Goal: Information Seeking & Learning: Learn about a topic

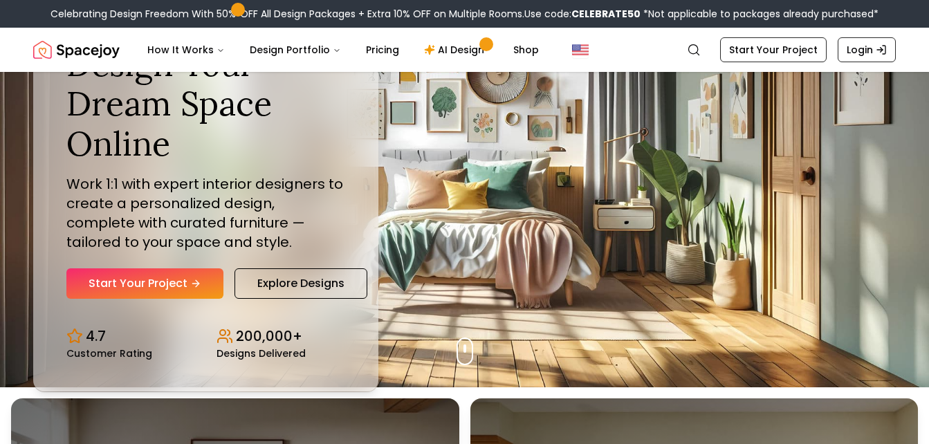
scroll to position [57, 0]
click at [156, 277] on link "Start Your Project" at bounding box center [144, 283] width 157 height 30
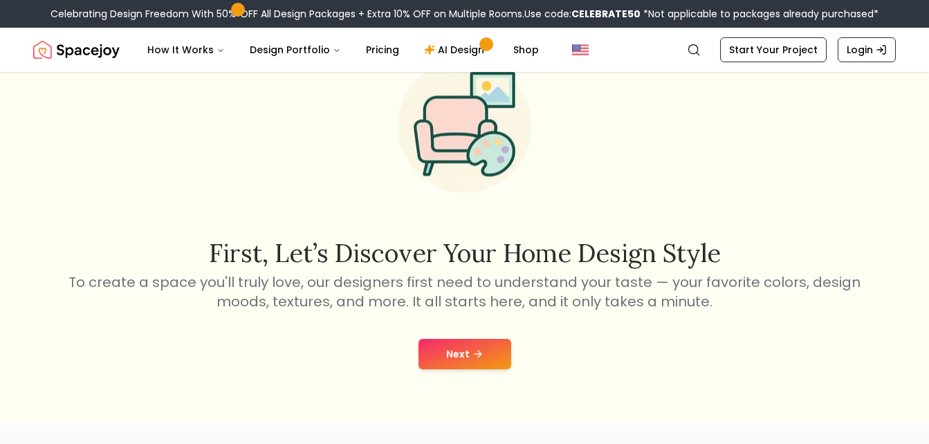
click at [356, 294] on p "To create a space you'll truly love, our designers first need to understand you…" at bounding box center [464, 292] width 797 height 39
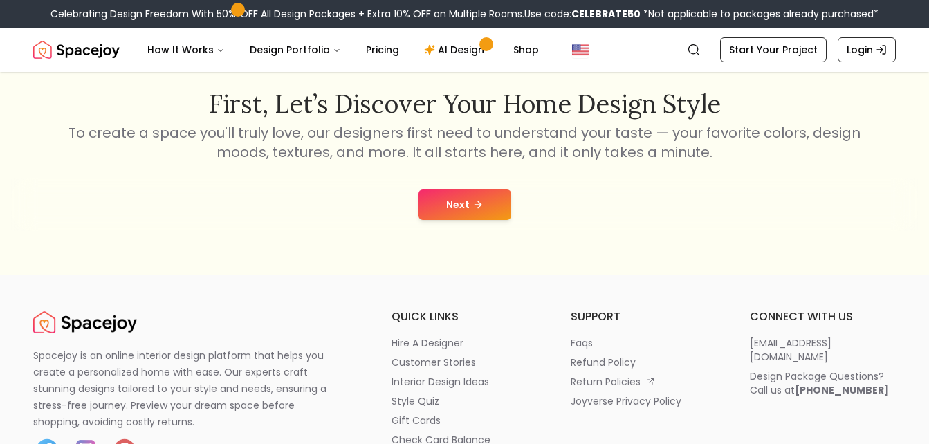
scroll to position [226, 0]
click at [461, 203] on button "Next" at bounding box center [464, 204] width 93 height 30
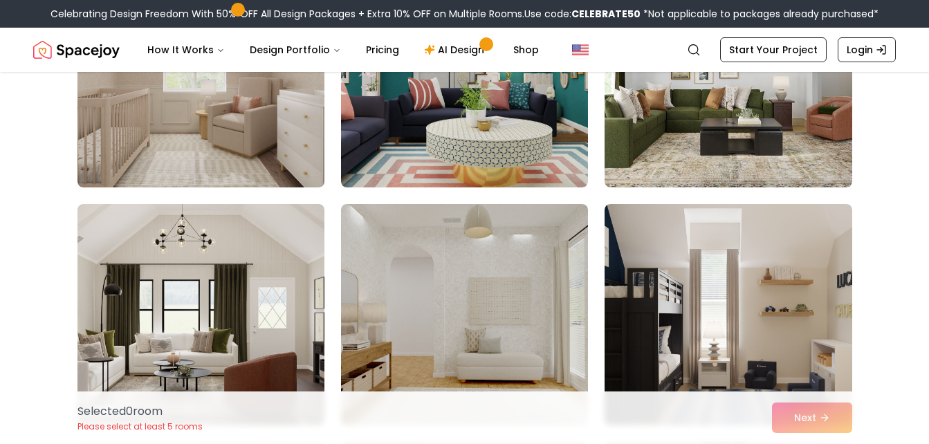
scroll to position [765, 0]
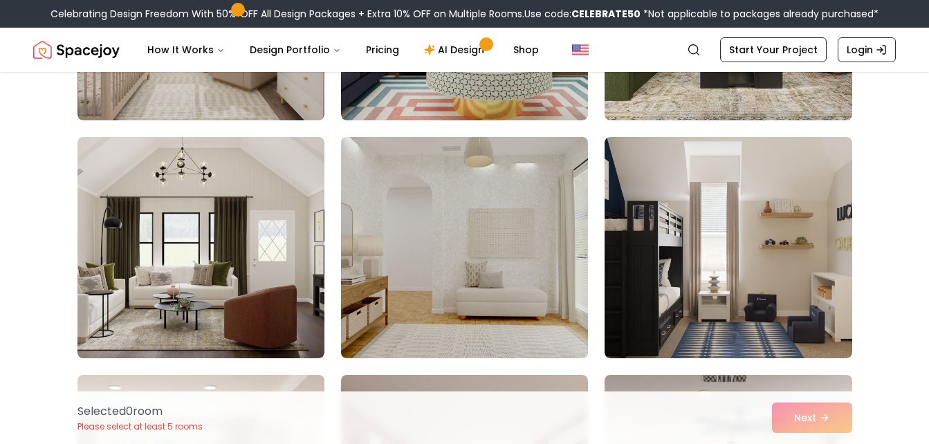
click at [488, 261] on img at bounding box center [464, 247] width 259 height 232
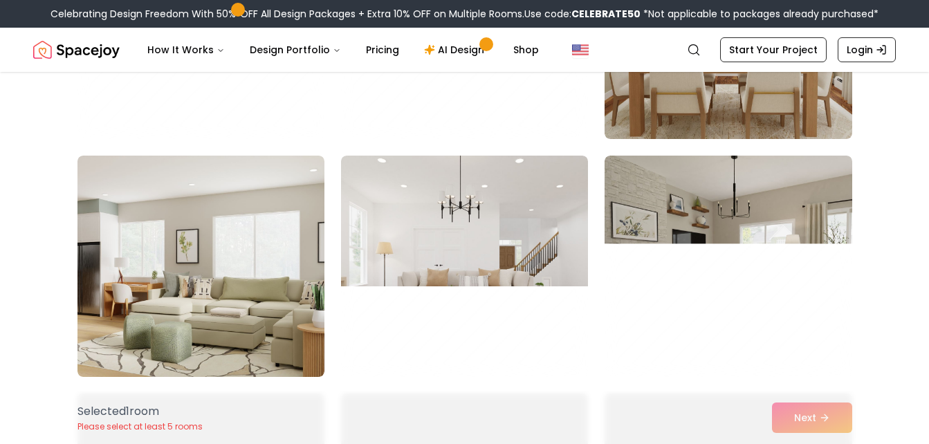
scroll to position [4556, 0]
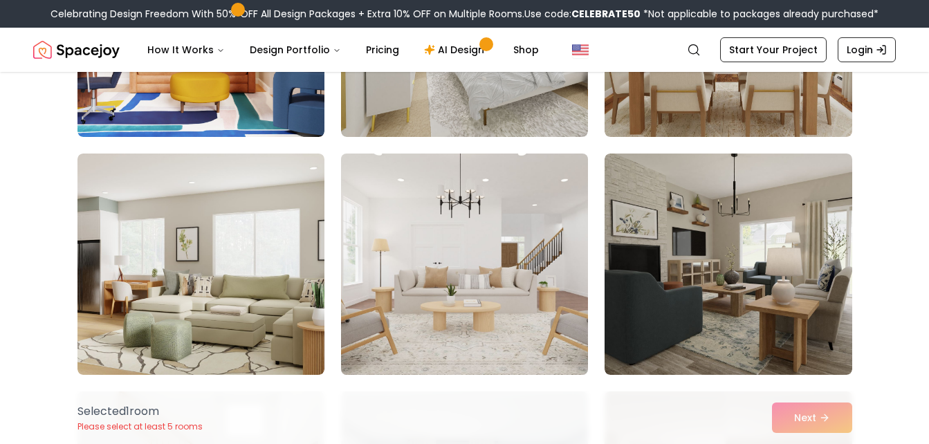
click at [466, 275] on img at bounding box center [464, 264] width 259 height 232
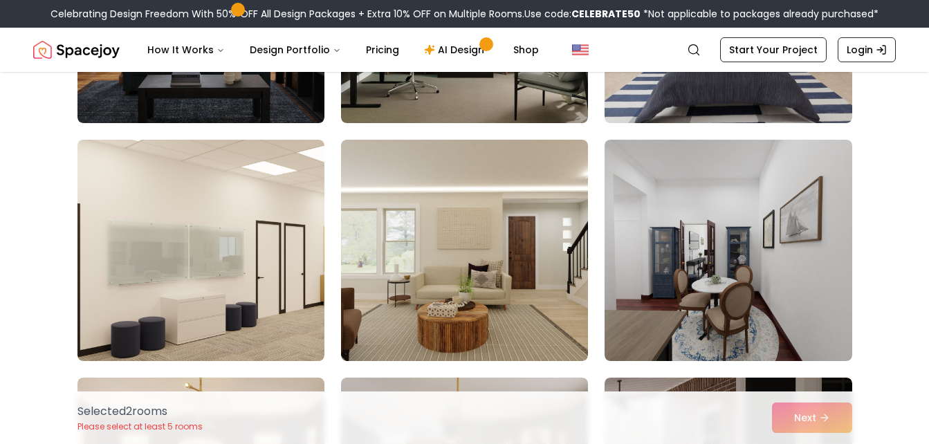
scroll to position [5282, 0]
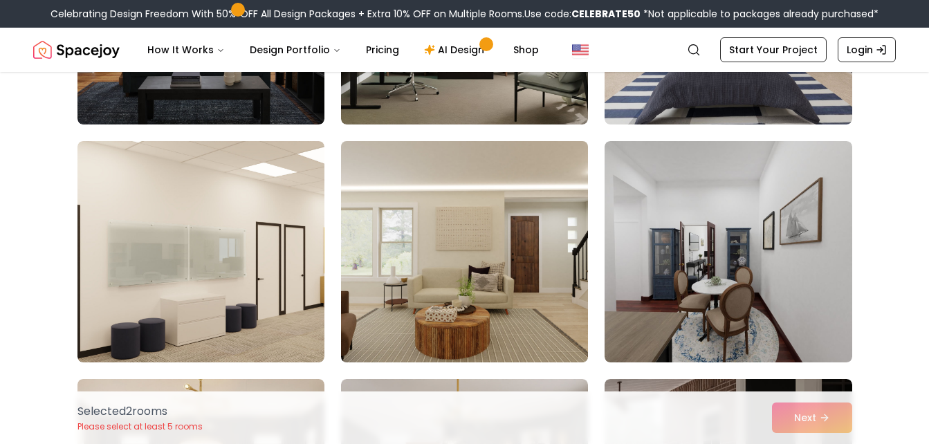
click at [466, 255] on img at bounding box center [464, 252] width 259 height 232
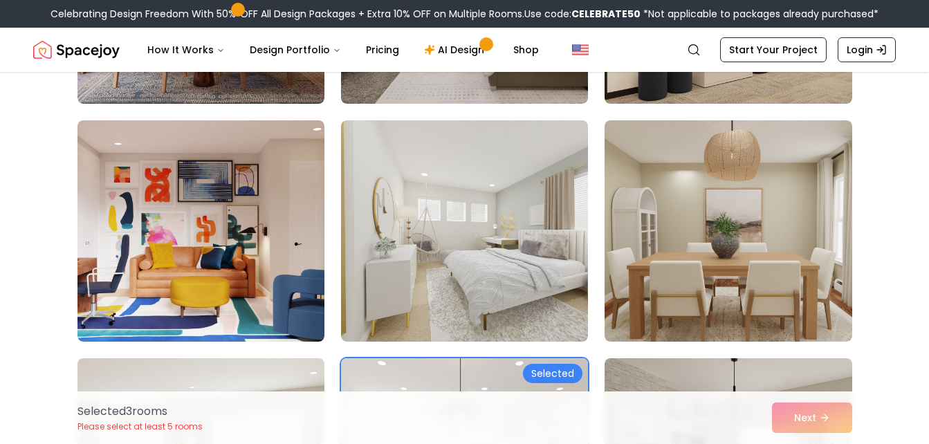
scroll to position [4347, 0]
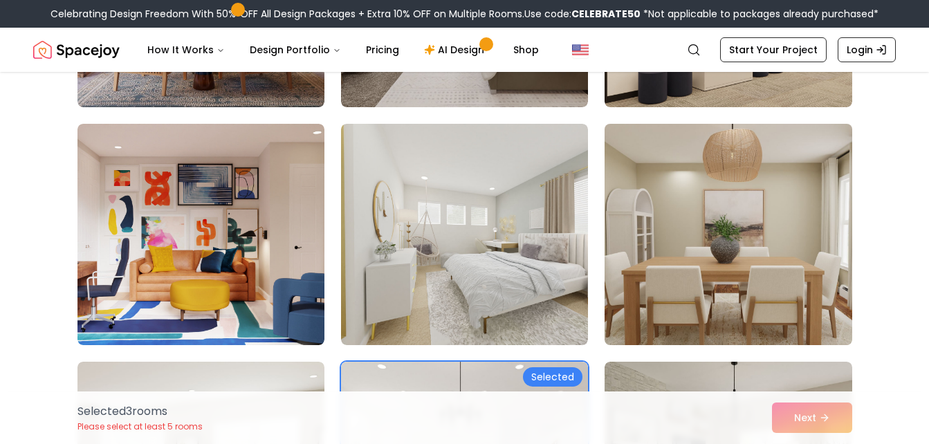
click at [667, 223] on img at bounding box center [727, 234] width 259 height 232
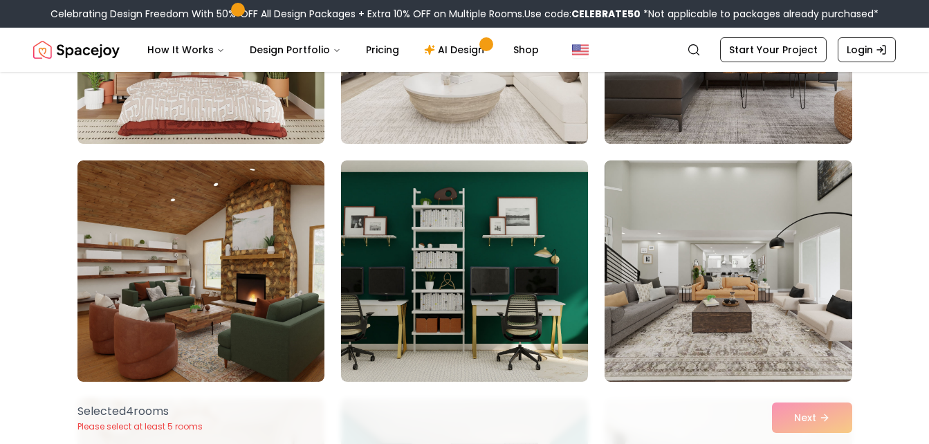
scroll to position [265, 0]
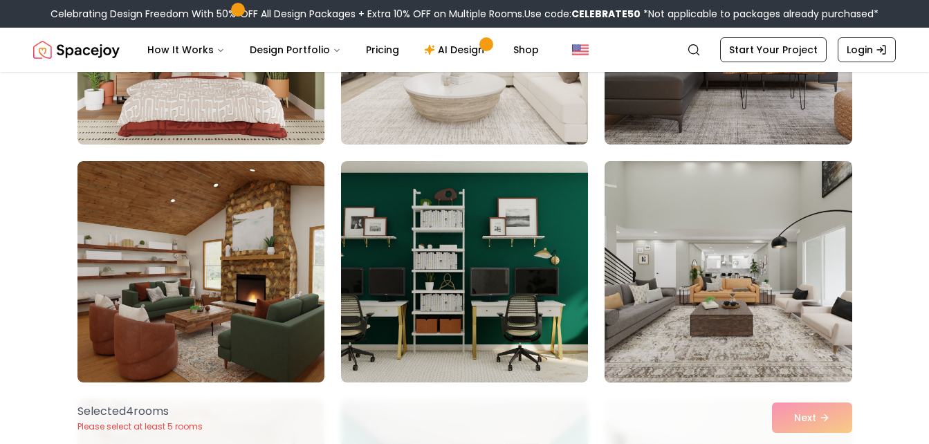
click at [711, 248] on img at bounding box center [727, 272] width 259 height 232
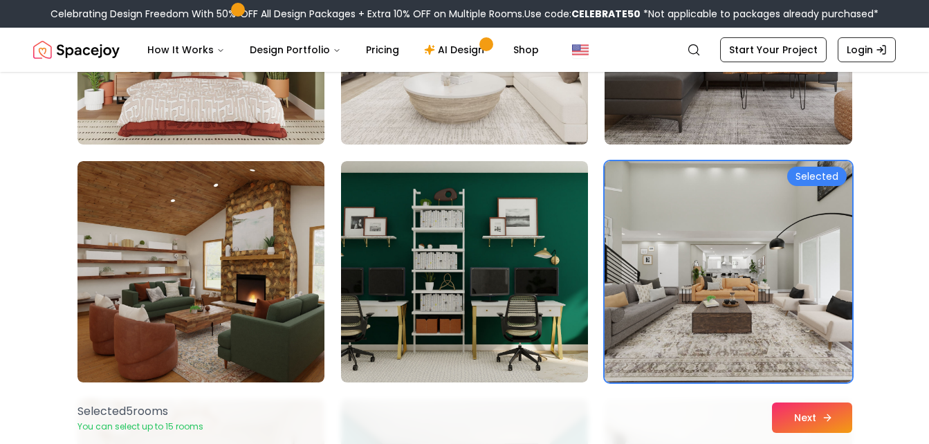
click at [813, 416] on button "Next" at bounding box center [812, 418] width 80 height 30
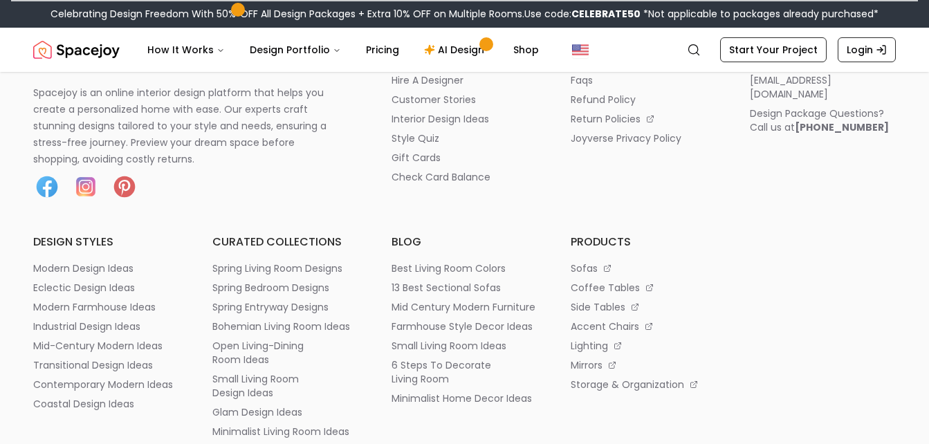
scroll to position [2509, 0]
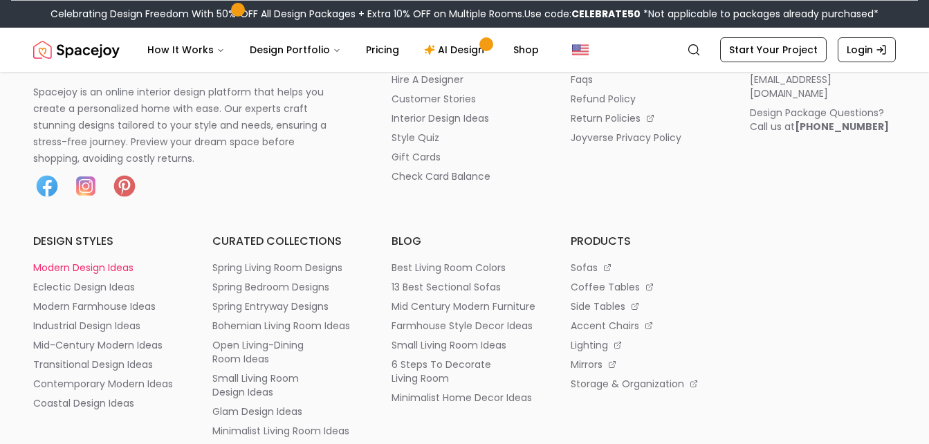
click at [95, 268] on p "modern design ideas" at bounding box center [83, 268] width 100 height 14
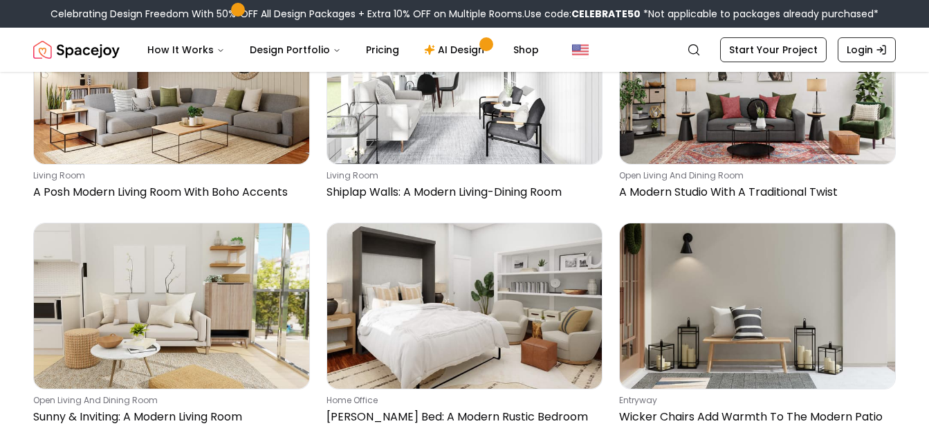
scroll to position [8340, 0]
